Goal: Transaction & Acquisition: Purchase product/service

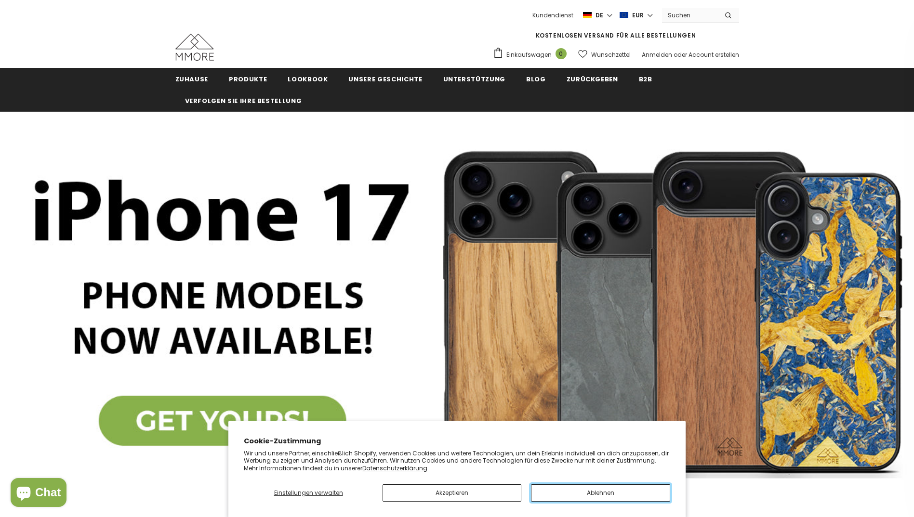
click at [574, 494] on button "Ablehnen" at bounding box center [600, 492] width 139 height 17
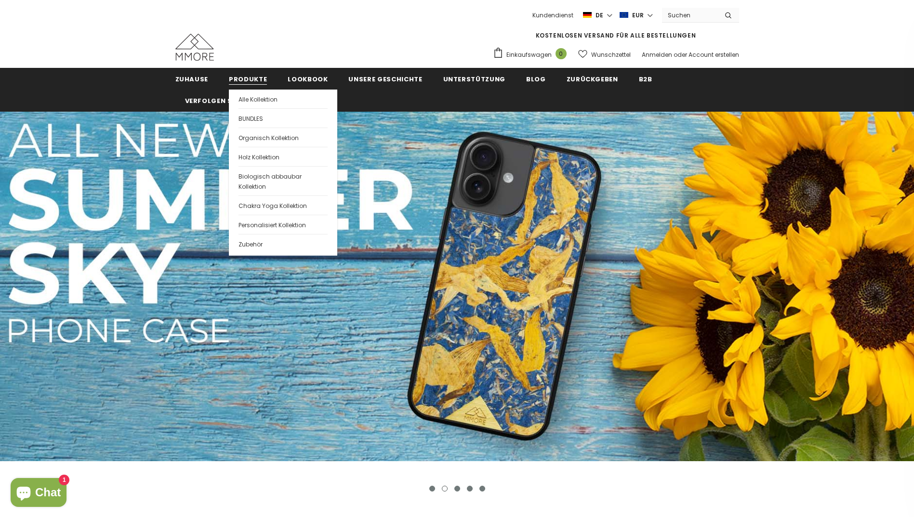
click at [248, 77] on span "Produkte" at bounding box center [248, 79] width 38 height 9
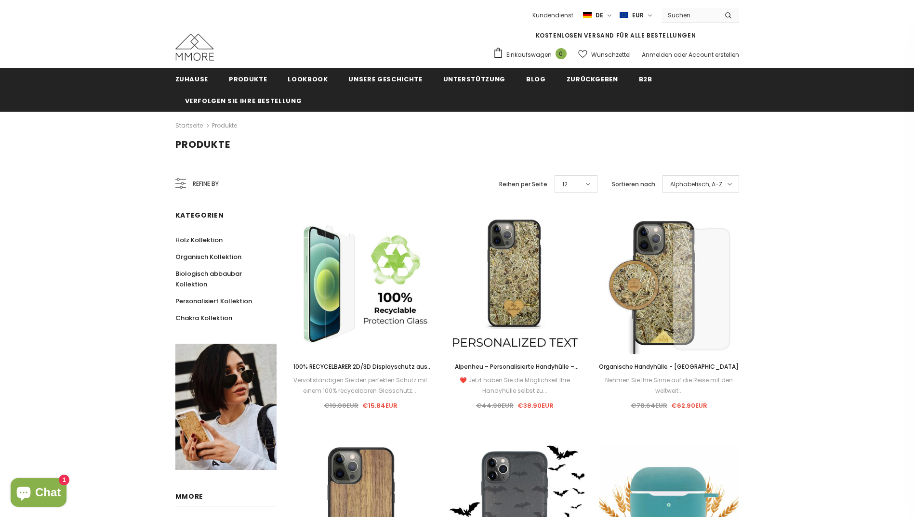
click at [212, 185] on span "Refine by" at bounding box center [206, 184] width 26 height 11
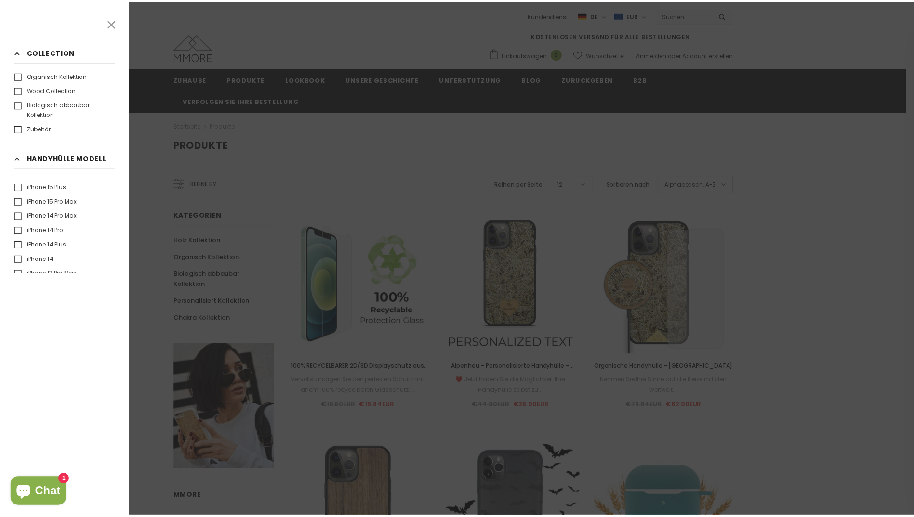
scroll to position [144, 0]
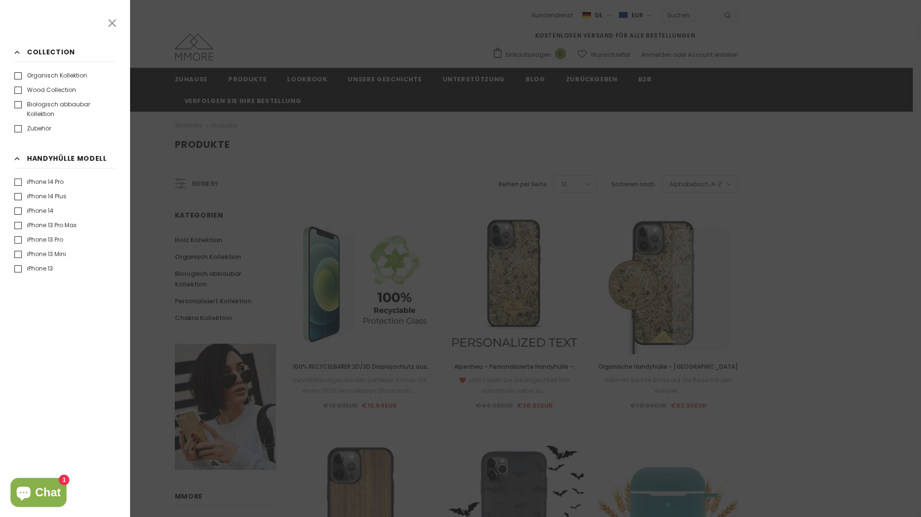
click at [18, 254] on label "iPhone 13 Mini" at bounding box center [40, 254] width 52 height 10
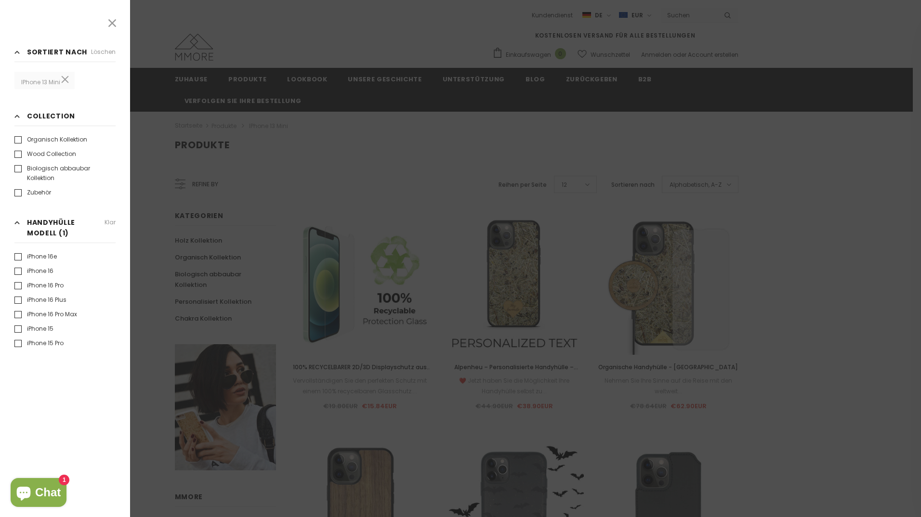
click at [112, 23] on icon at bounding box center [112, 23] width 8 height 8
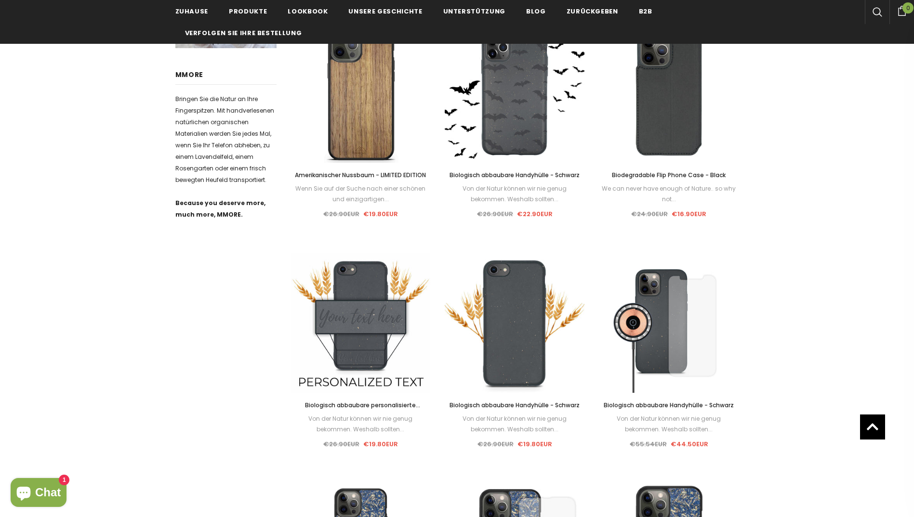
scroll to position [433, 0]
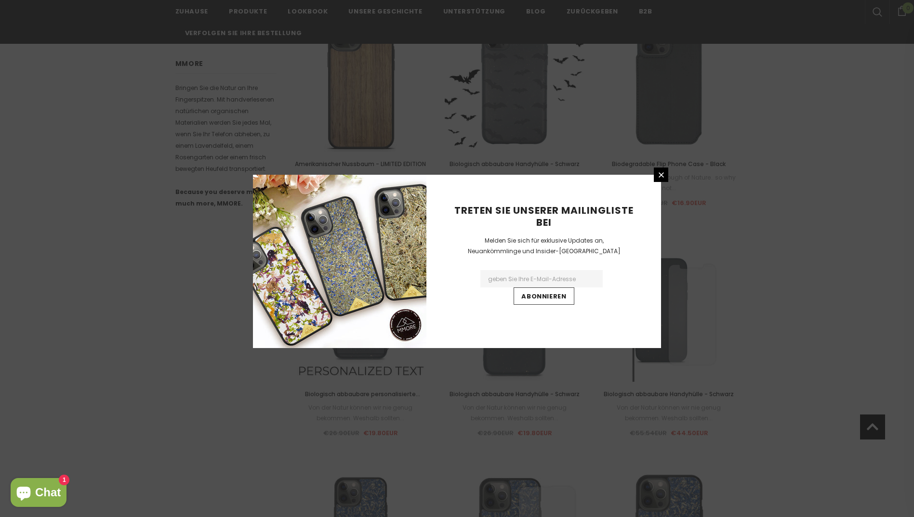
click at [654, 163] on div "Treten Sie unserer Mailingliste bei Melden Sie sich für exklusive Updates an, N…" at bounding box center [457, 258] width 914 height 517
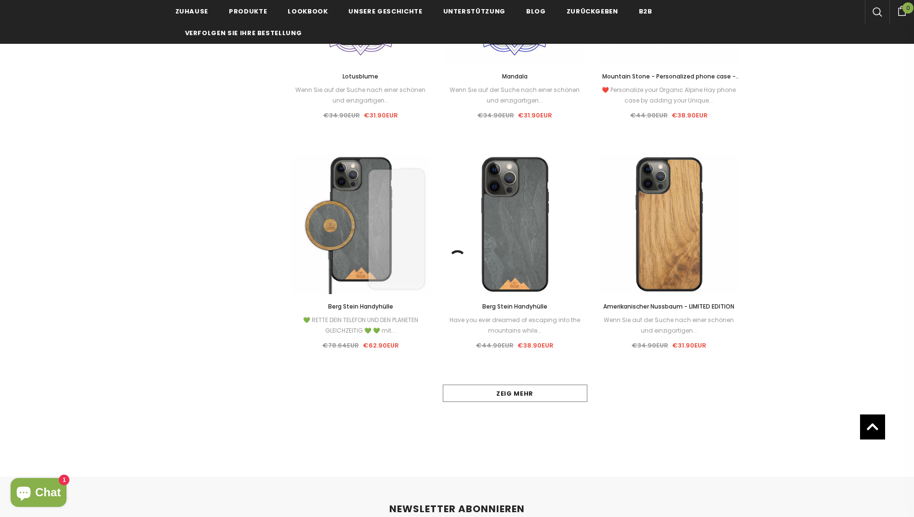
scroll to position [2600, 0]
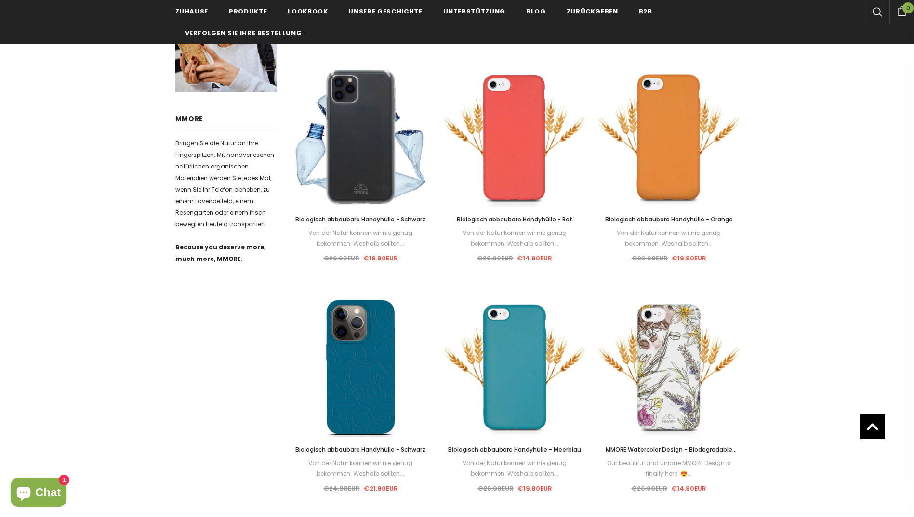
scroll to position [48, 0]
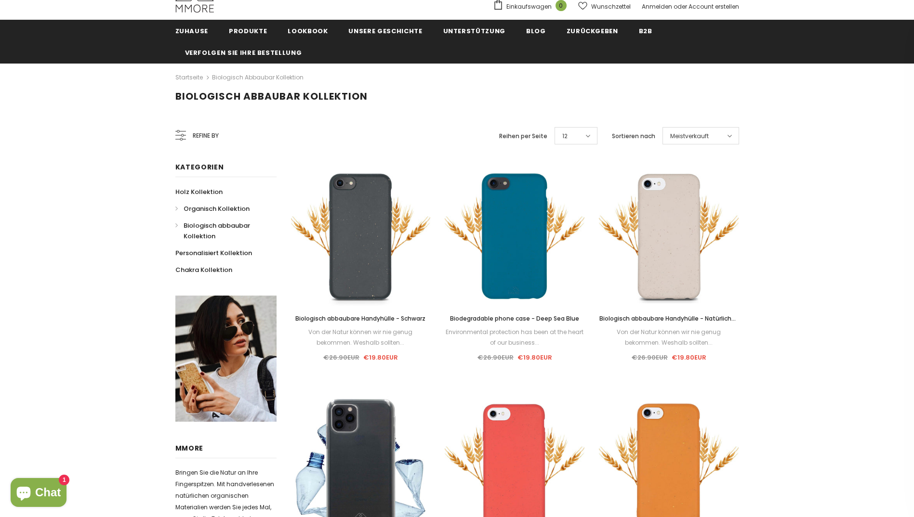
click at [206, 208] on span "Organisch Kollektion" at bounding box center [216, 208] width 66 height 9
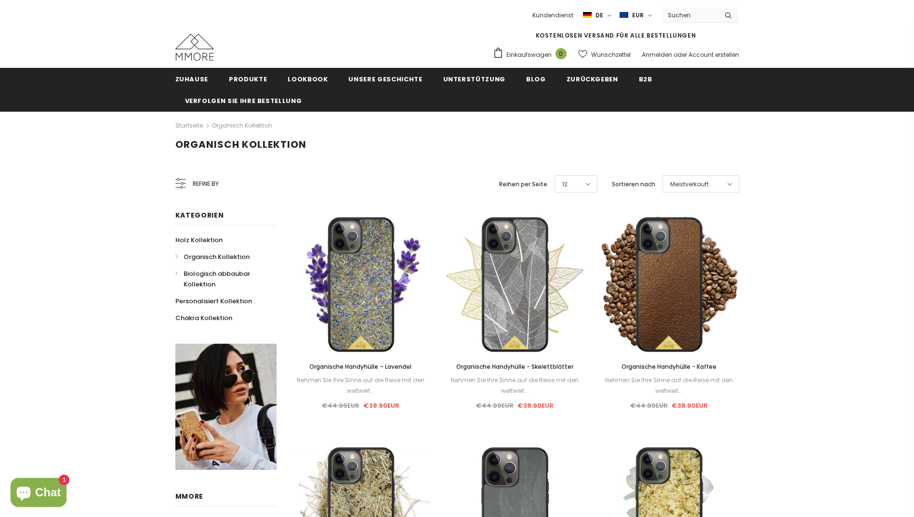
click at [194, 275] on span "Biologisch abbaubar Kollektion" at bounding box center [216, 279] width 66 height 20
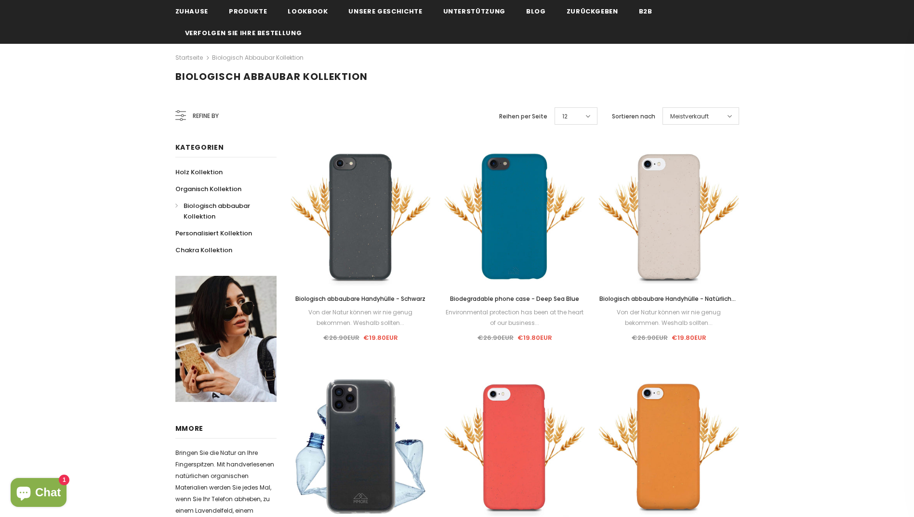
scroll to position [96, 0]
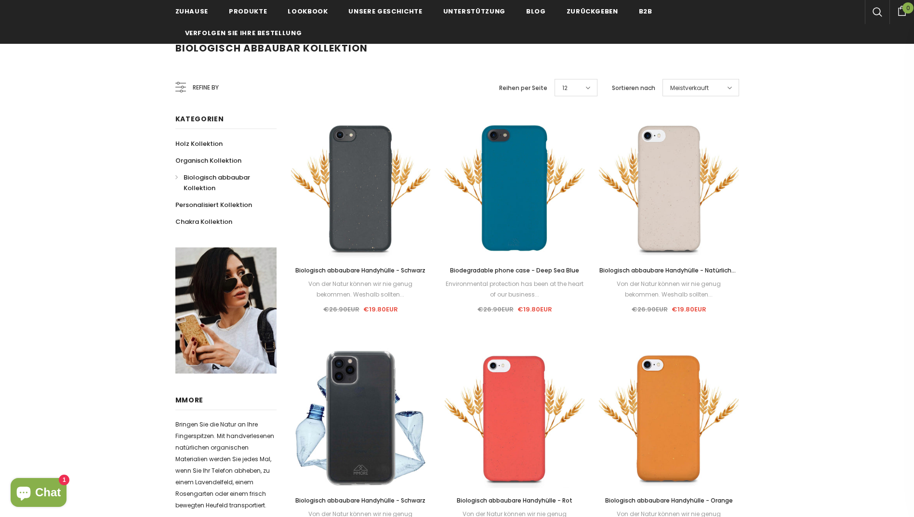
click at [672, 270] on span "Biologisch abbaubare Handyhülle - Natürliches Weiß" at bounding box center [668, 275] width 139 height 19
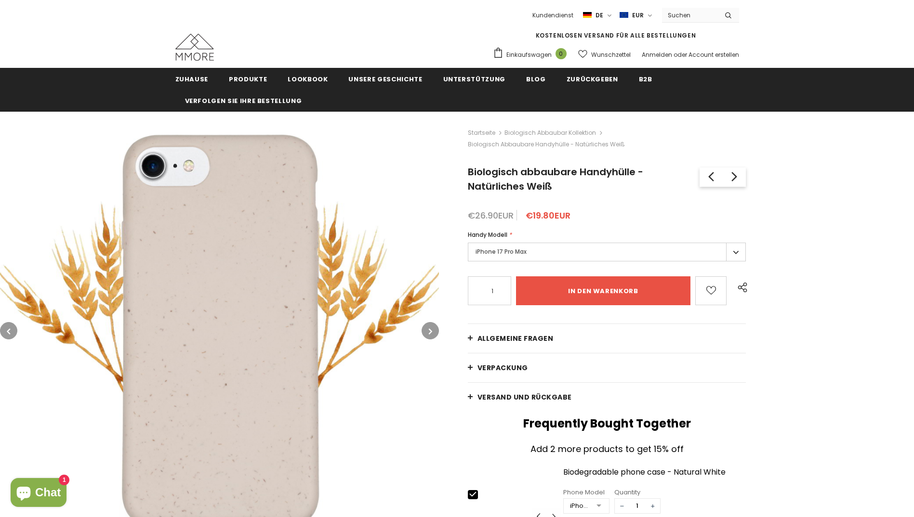
click at [658, 257] on label "iPhone 17 Pro Max" at bounding box center [607, 252] width 278 height 19
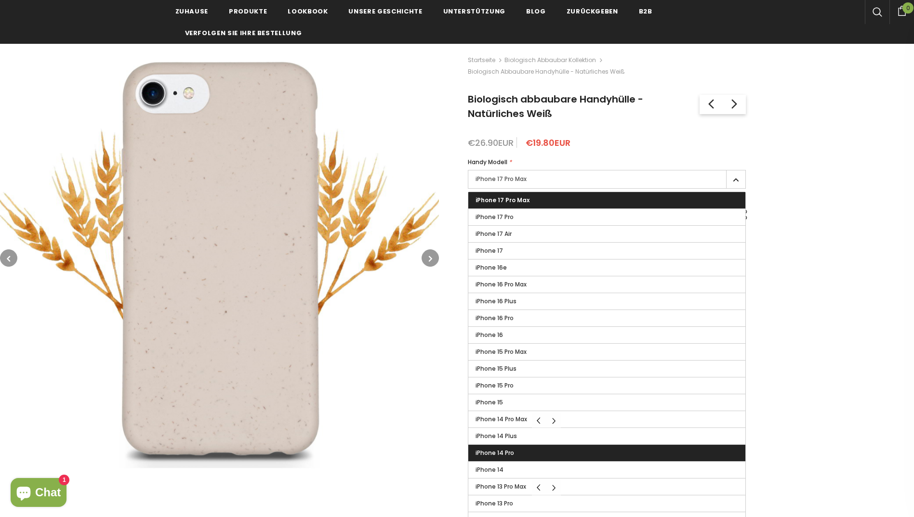
scroll to position [96, 0]
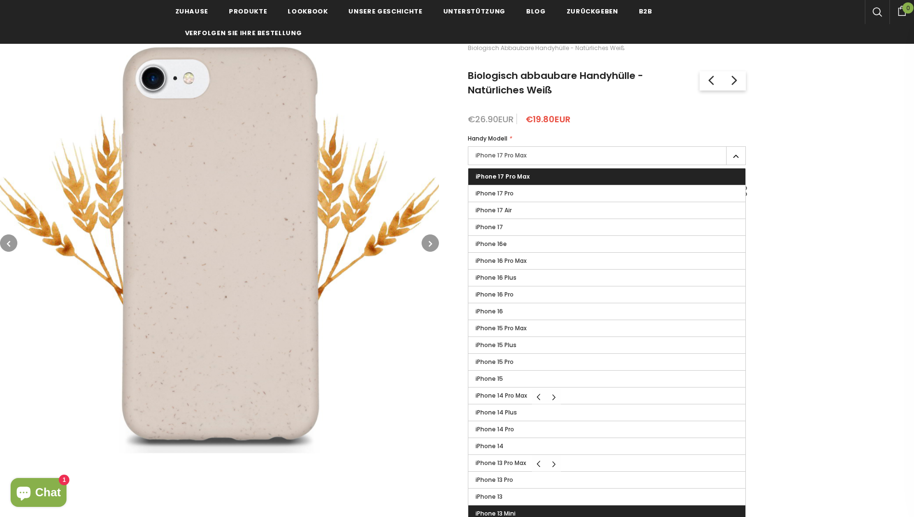
drag, startPoint x: 524, startPoint y: 510, endPoint x: 510, endPoint y: 512, distance: 13.7
click at [510, 512] on span "iPhone 13 Mini" at bounding box center [495, 514] width 40 height 8
click at [0, 0] on input "iPhone 13 Mini" at bounding box center [0, 0] width 0 height 0
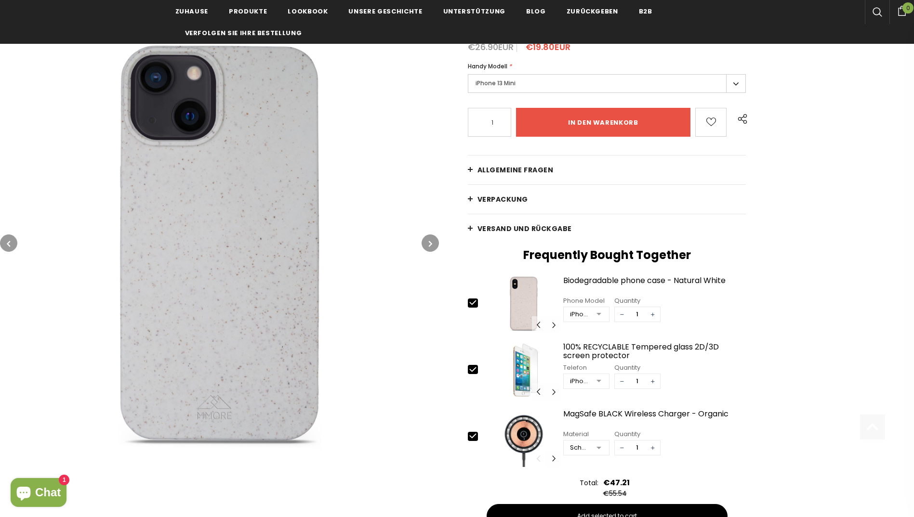
scroll to position [193, 0]
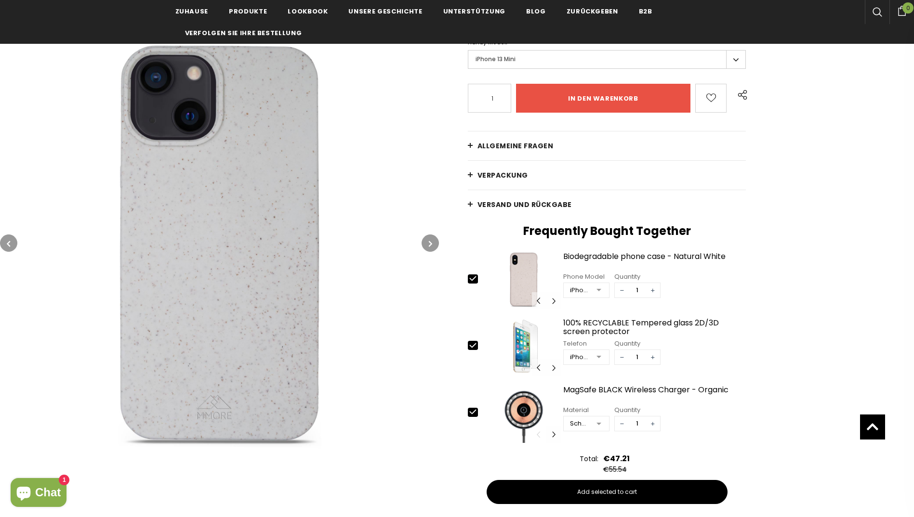
click at [472, 414] on icon at bounding box center [472, 412] width 6 height 4
type input "0"
click at [471, 346] on icon at bounding box center [473, 345] width 10 height 10
type input "0"
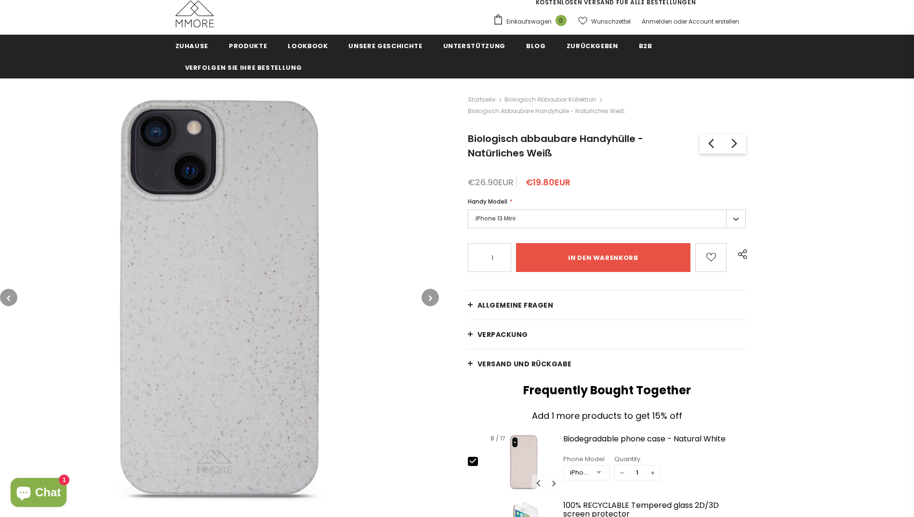
scroll to position [96, 0]
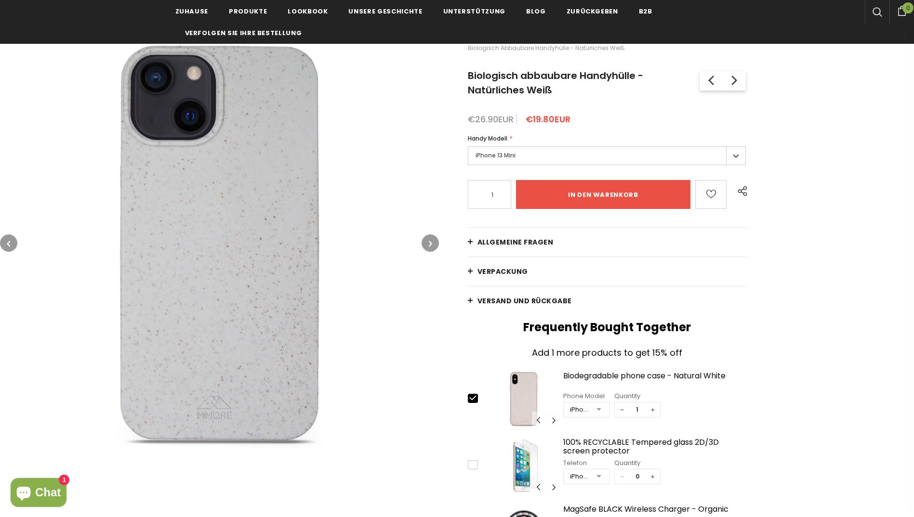
click at [430, 246] on icon "button" at bounding box center [430, 244] width 3 height 10
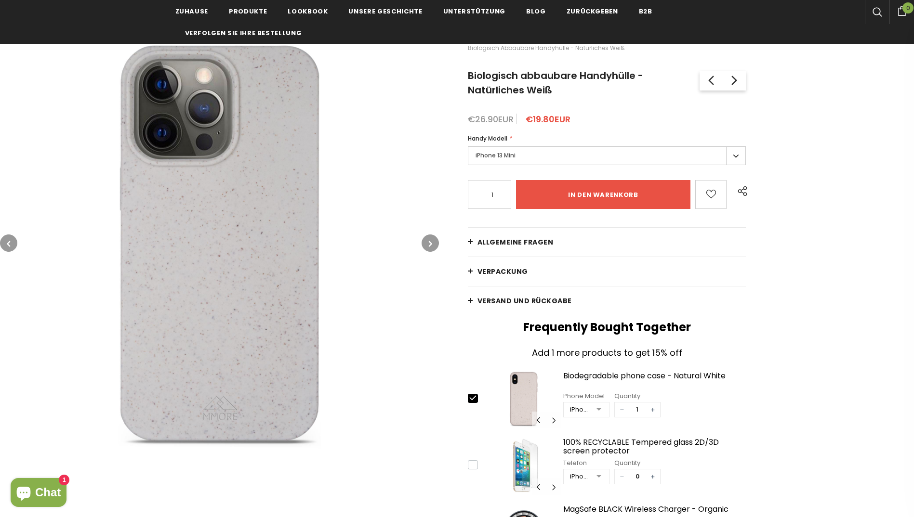
click at [430, 244] on icon "button" at bounding box center [430, 244] width 3 height 10
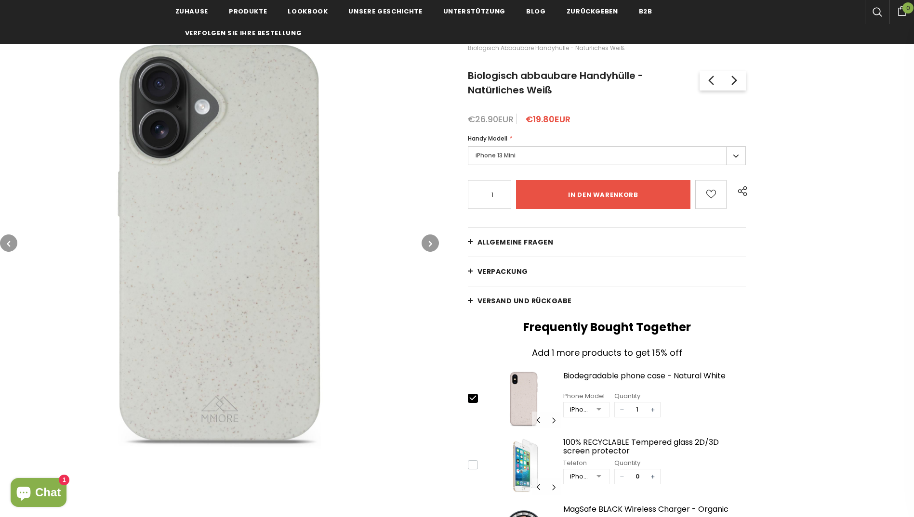
click at [430, 244] on icon "button" at bounding box center [430, 244] width 3 height 10
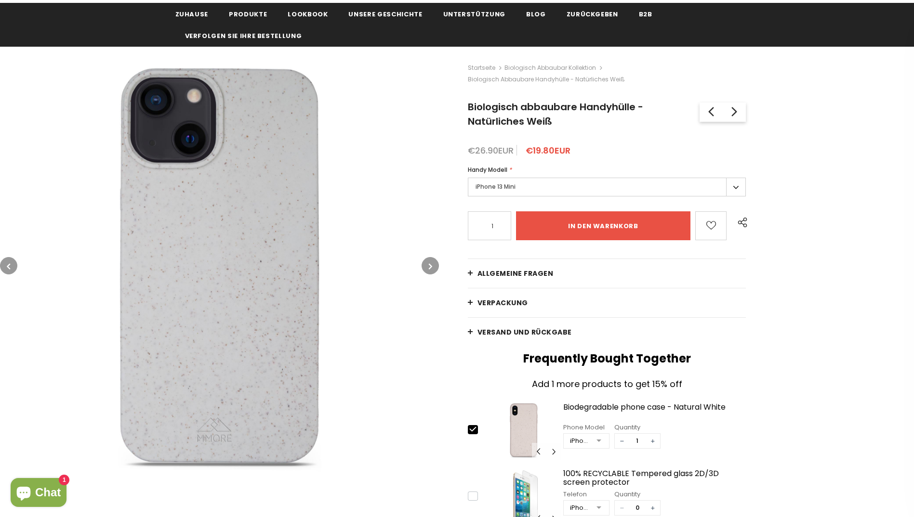
scroll to position [48, 0]
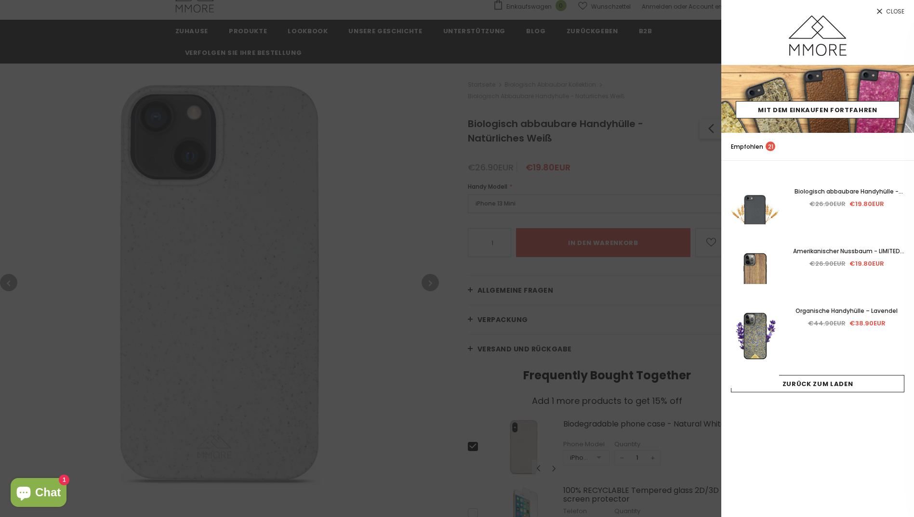
click at [899, 14] on span "Close" at bounding box center [895, 12] width 18 height 6
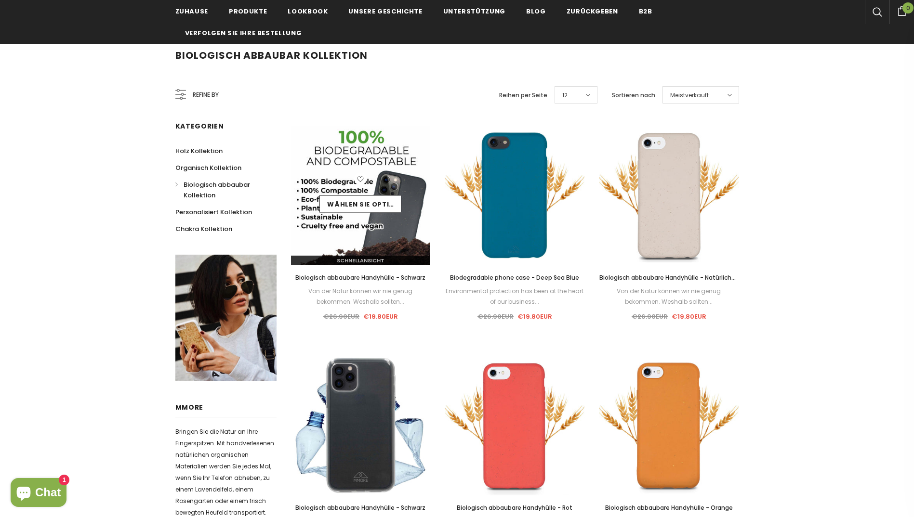
scroll to position [96, 0]
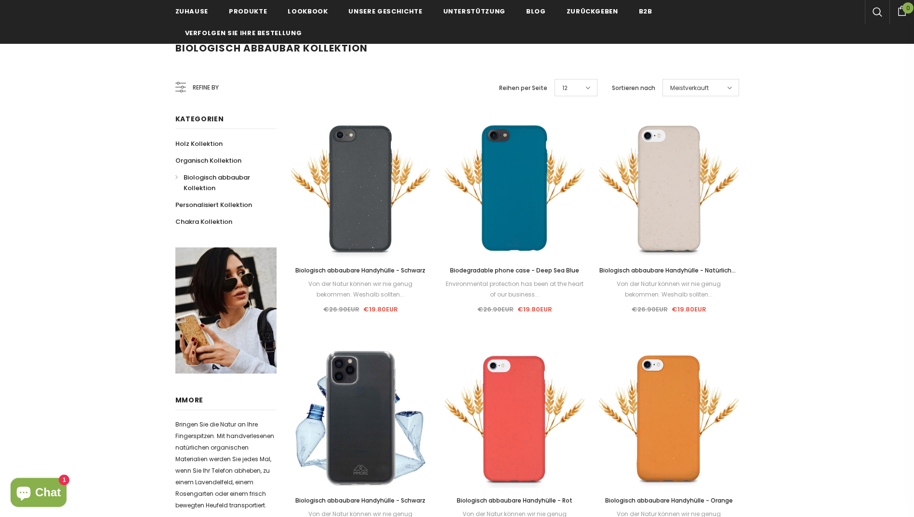
click at [368, 272] on span "Biologisch abbaubare Handyhülle - Schwarz" at bounding box center [360, 270] width 130 height 8
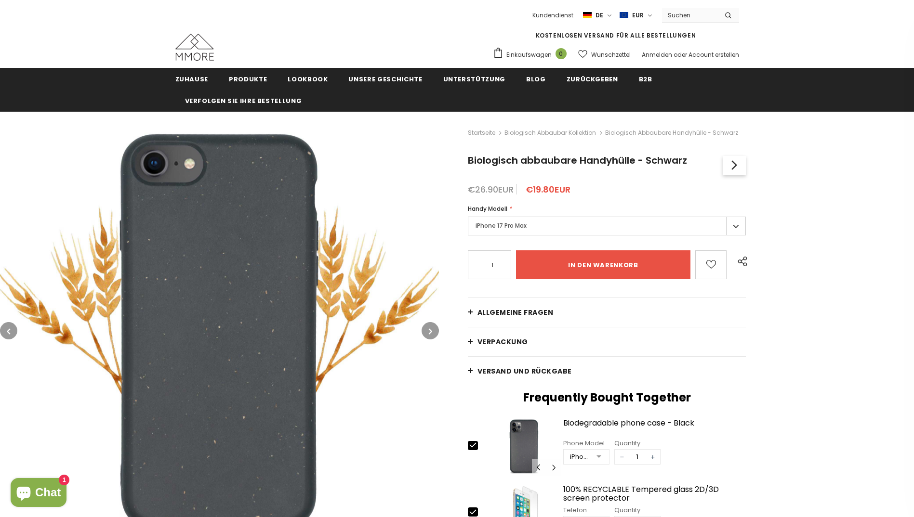
click at [737, 227] on label "iPhone 17 Pro Max" at bounding box center [607, 226] width 278 height 19
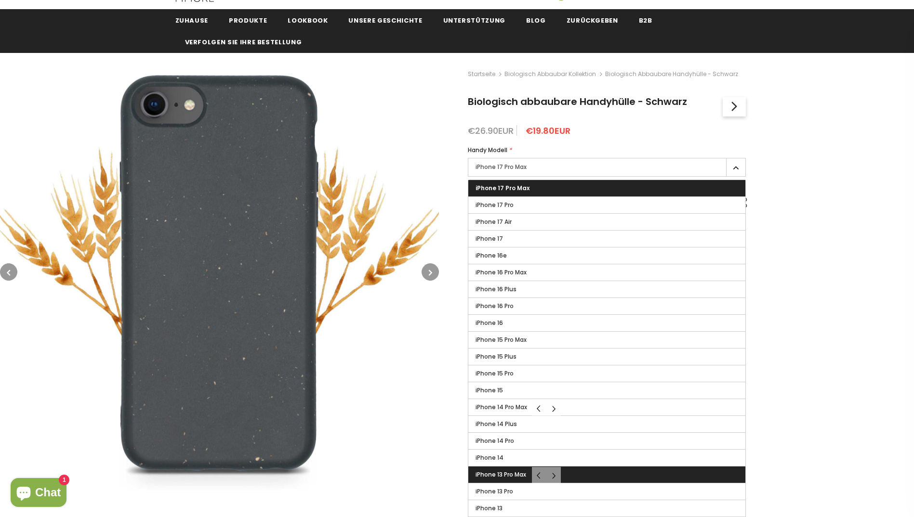
scroll to position [96, 0]
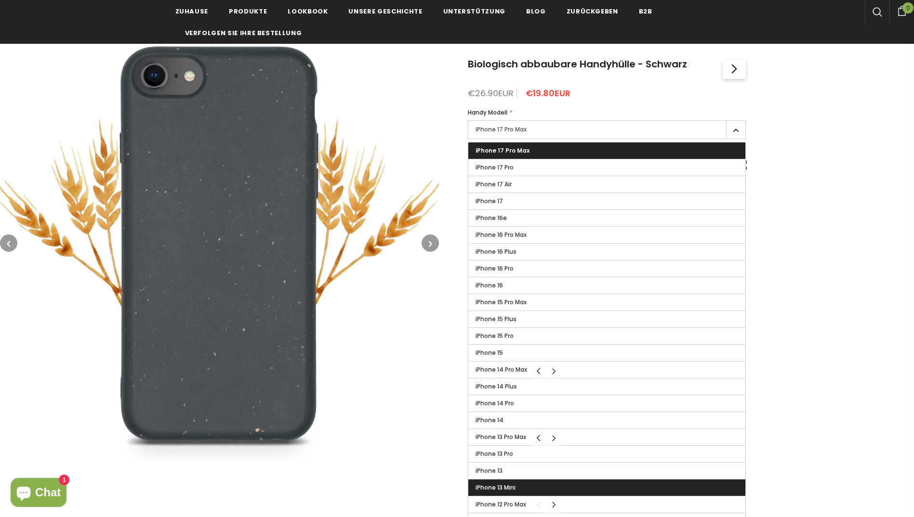
click at [509, 489] on span "iPhone 13 Mini" at bounding box center [495, 487] width 40 height 8
click at [0, 0] on input "iPhone 13 Mini" at bounding box center [0, 0] width 0 height 0
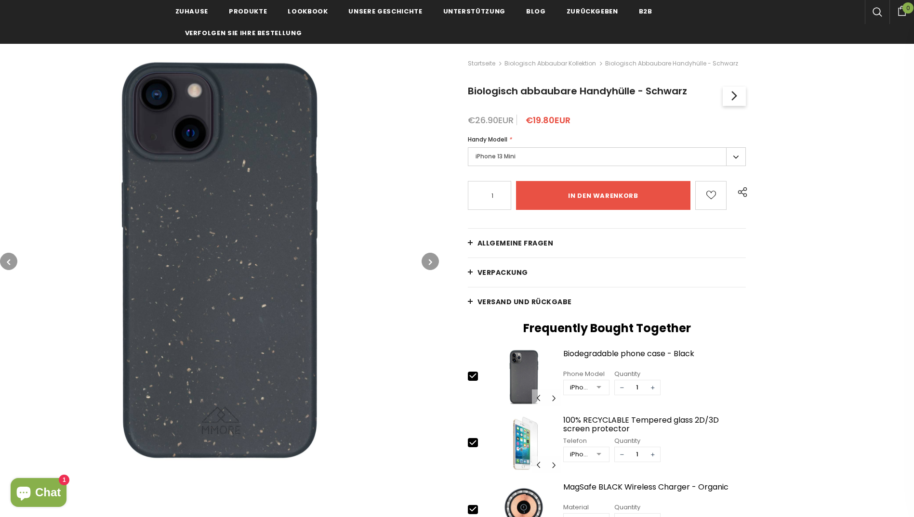
scroll to position [48, 0]
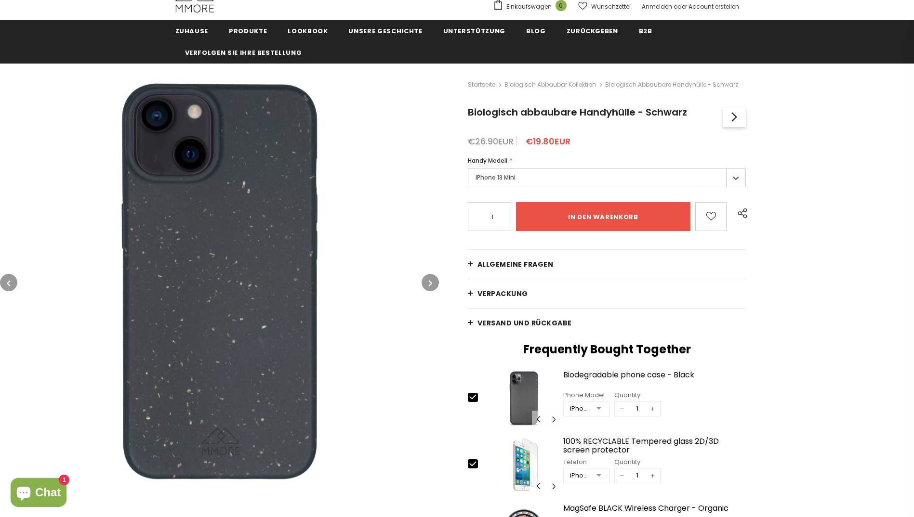
click at [434, 288] on button "button" at bounding box center [429, 282] width 17 height 17
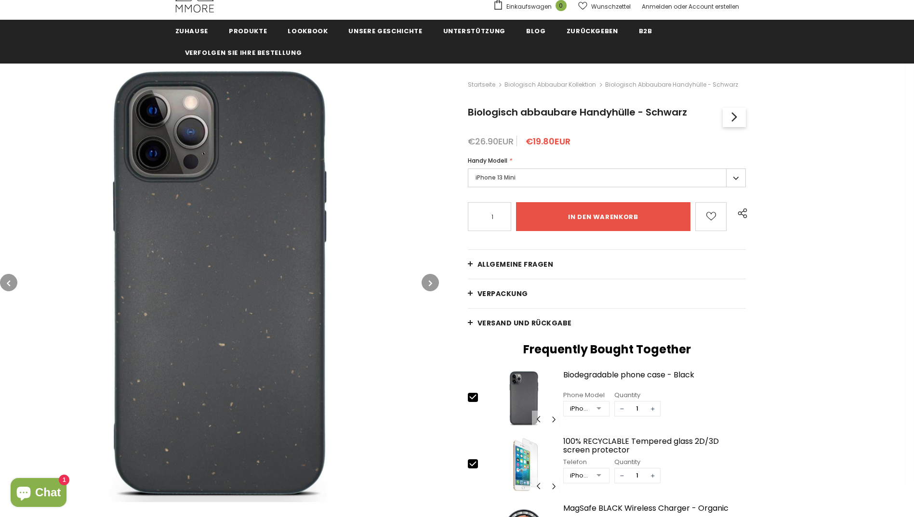
click at [431, 286] on icon "button" at bounding box center [430, 283] width 3 height 10
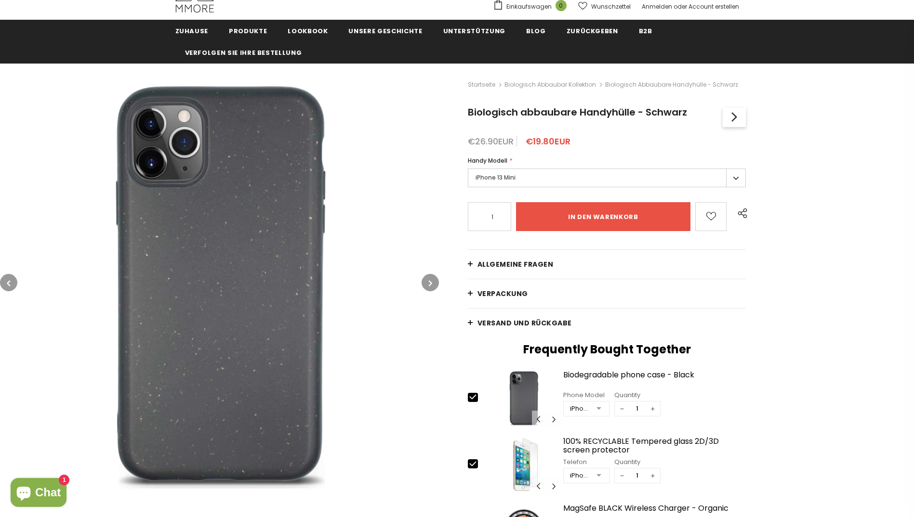
click at [431, 286] on icon "button" at bounding box center [430, 283] width 3 height 10
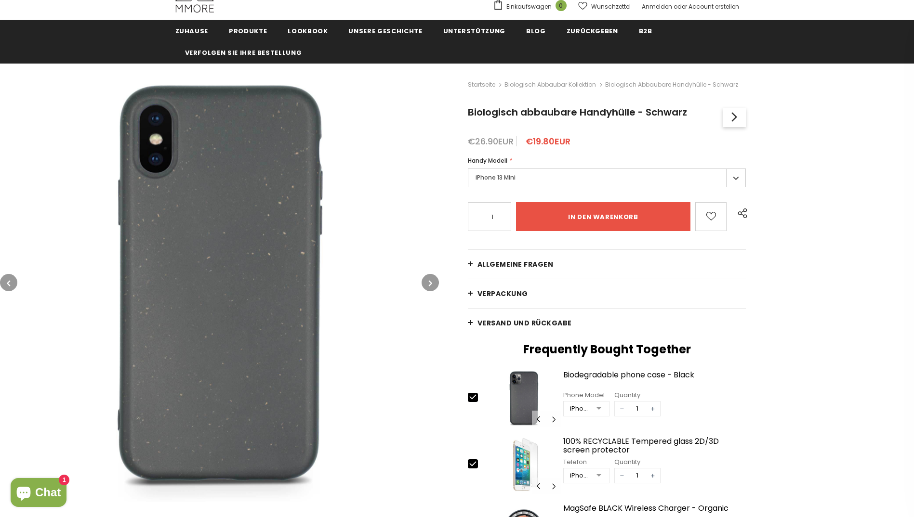
click at [431, 286] on icon "button" at bounding box center [430, 283] width 3 height 10
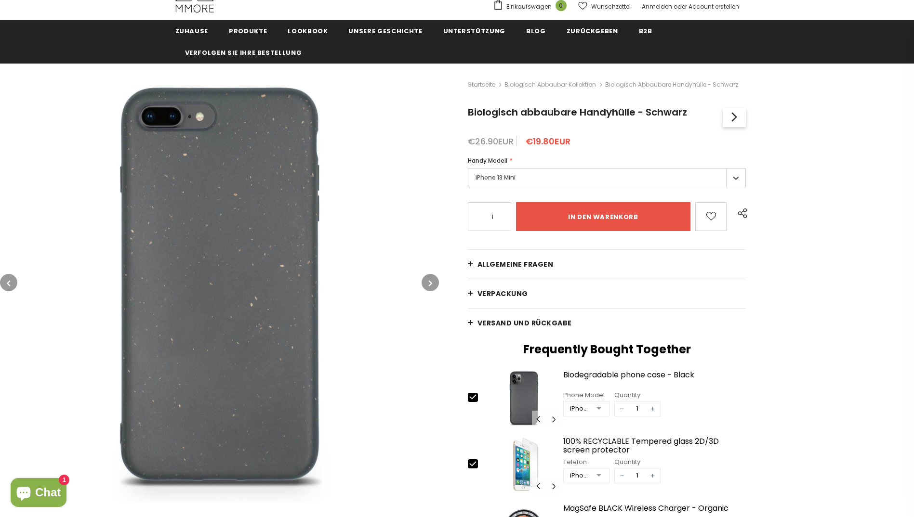
click at [431, 286] on icon "button" at bounding box center [430, 283] width 3 height 10
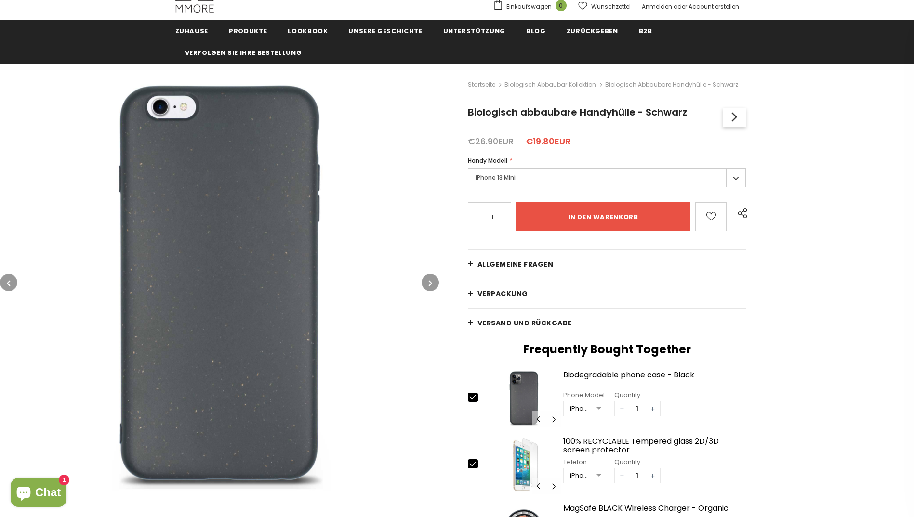
click at [431, 286] on icon "button" at bounding box center [430, 283] width 3 height 10
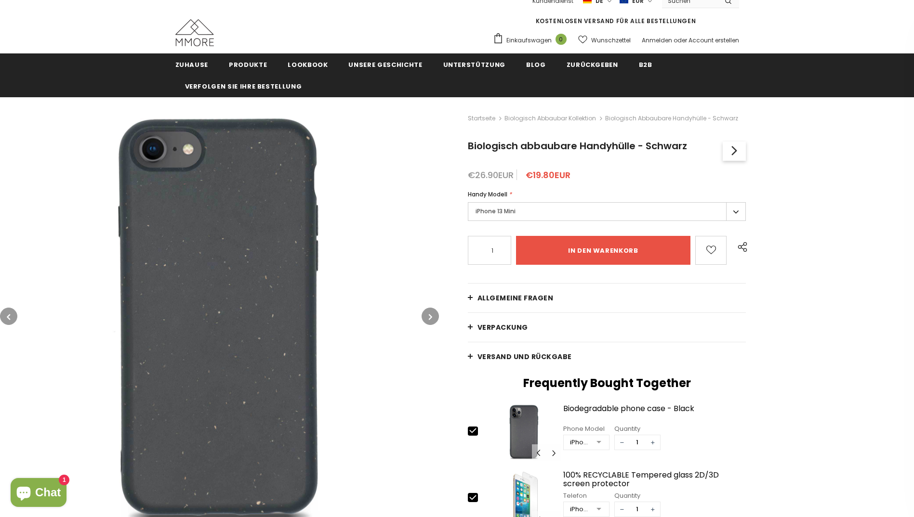
scroll to position [0, 0]
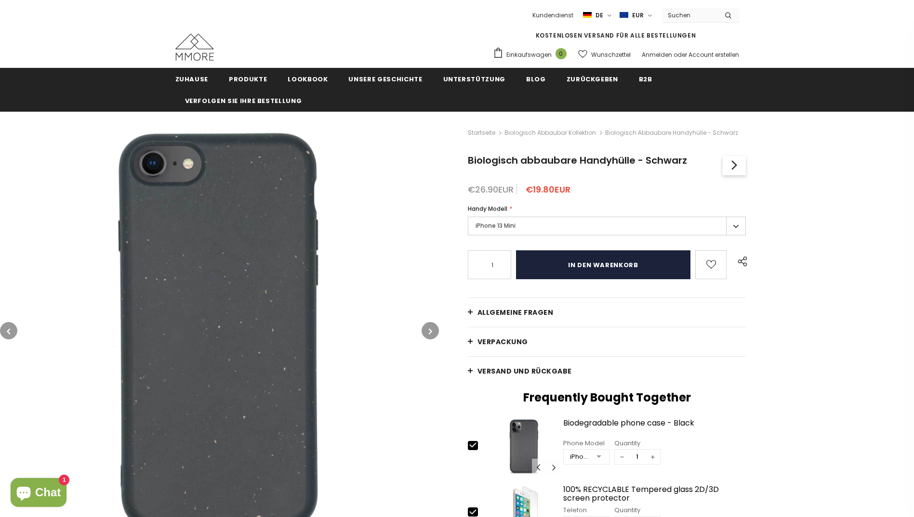
click at [632, 270] on input "in den warenkorb" at bounding box center [603, 264] width 175 height 29
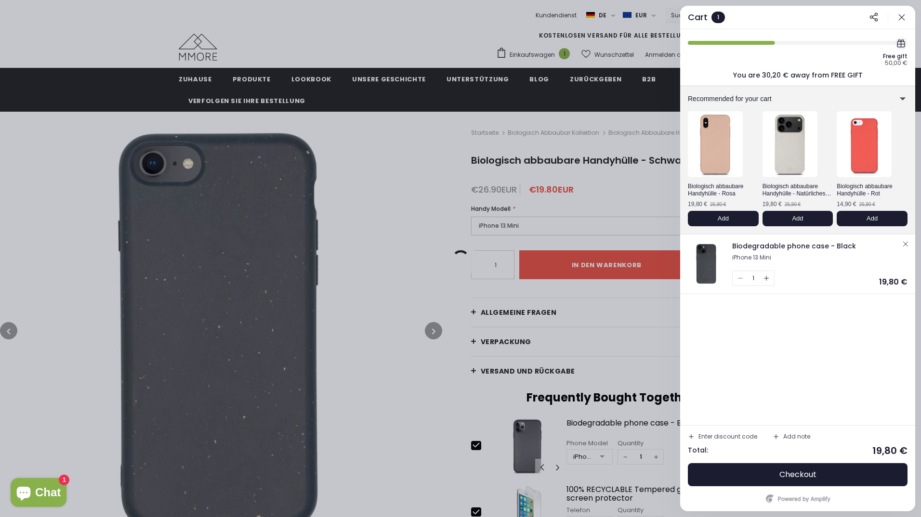
click at [903, 19] on icon "button" at bounding box center [902, 18] width 10 height 10
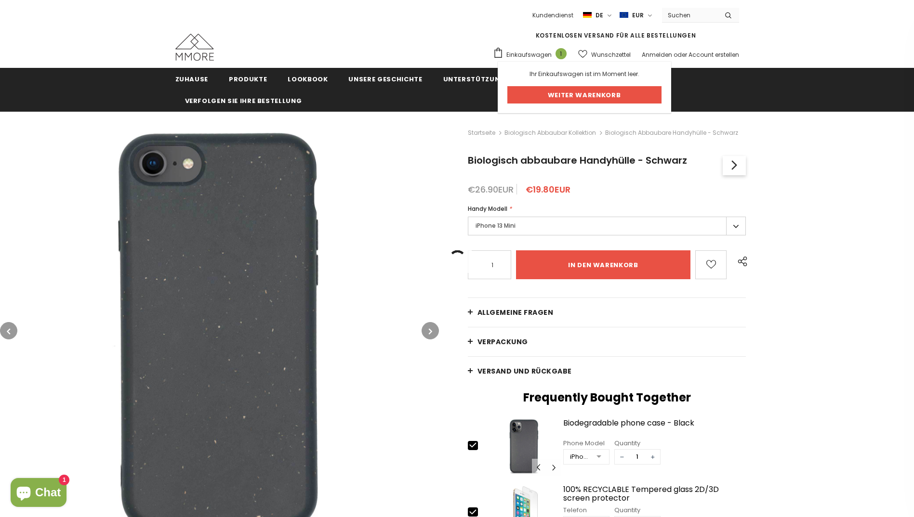
click at [539, 93] on link "Weiter Warenkorb" at bounding box center [584, 94] width 154 height 17
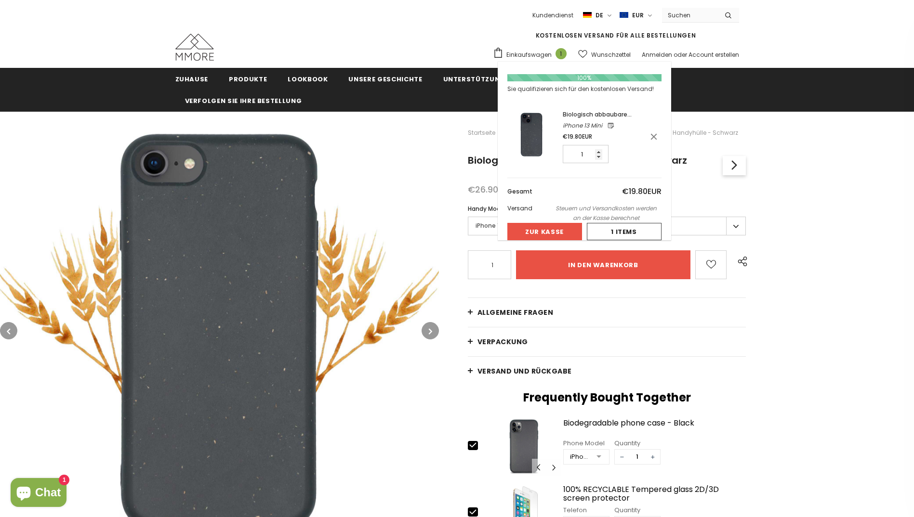
click at [530, 53] on span "Einkaufswagen" at bounding box center [528, 55] width 45 height 10
click at [551, 231] on button "Zur Kasse" at bounding box center [544, 231] width 75 height 17
